Goal: Information Seeking & Learning: Learn about a topic

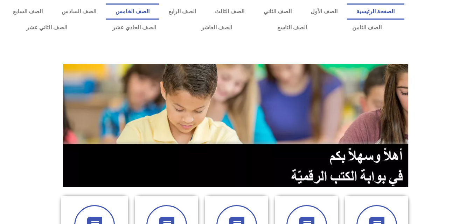
click at [159, 11] on link "الصف الخامس" at bounding box center [132, 11] width 53 height 16
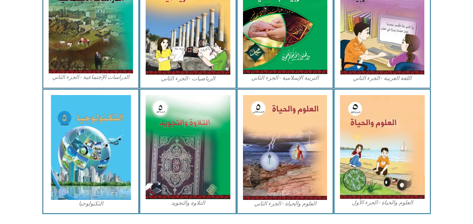
scroll to position [392, 0]
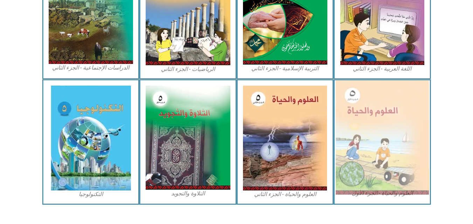
click at [373, 145] on img at bounding box center [382, 137] width 93 height 114
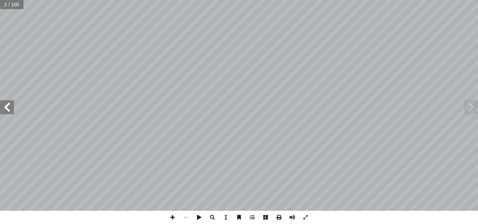
click at [6, 6] on input "text" at bounding box center [11, 4] width 23 height 9
type input "**"
click at [6, 110] on span at bounding box center [7, 107] width 14 height 14
click at [472, 108] on span at bounding box center [471, 107] width 14 height 14
click at [173, 219] on span at bounding box center [172, 217] width 13 height 13
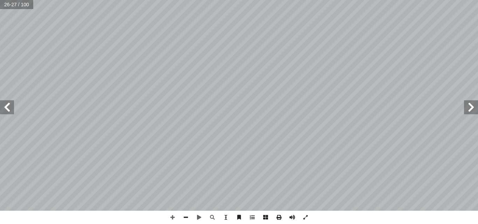
click at [11, 110] on span at bounding box center [7, 107] width 14 height 14
